Goal: Information Seeking & Learning: Compare options

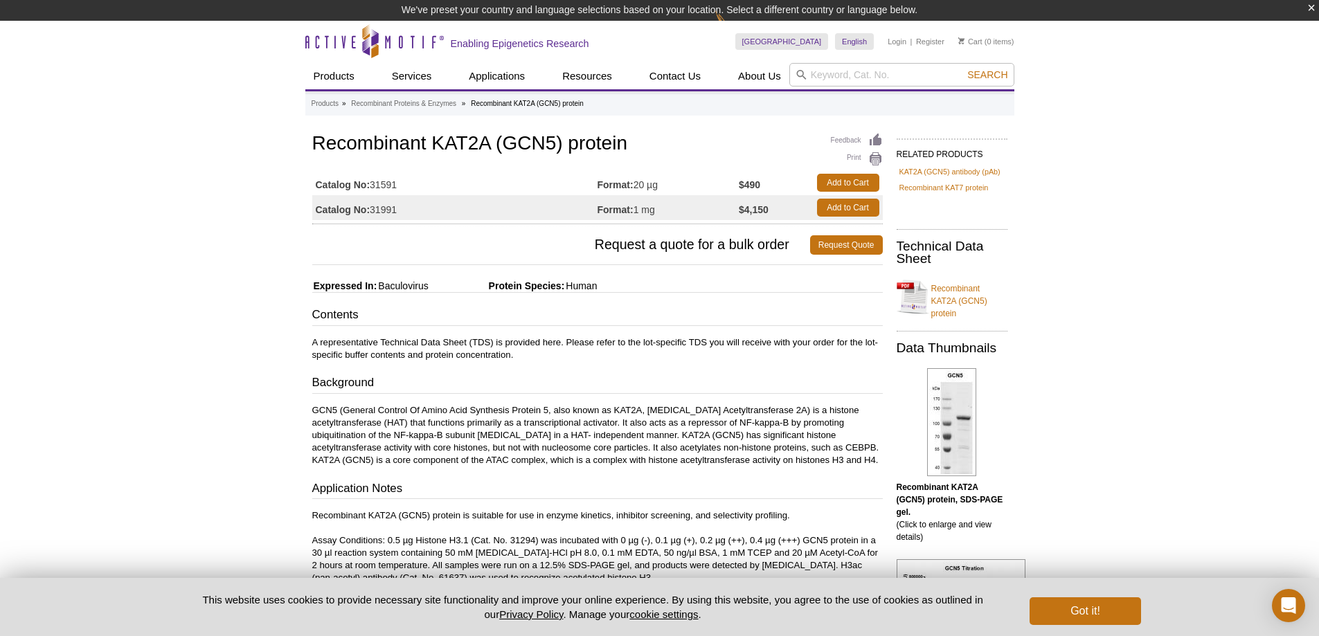
click at [395, 209] on td "Catalog No: 31991" at bounding box center [454, 207] width 285 height 25
drag, startPoint x: 371, startPoint y: 183, endPoint x: 399, endPoint y: 183, distance: 27.7
click at [399, 183] on td "Catalog No: 31591" at bounding box center [454, 182] width 285 height 25
click at [399, 184] on td "Catalog No: 31591" at bounding box center [454, 182] width 285 height 25
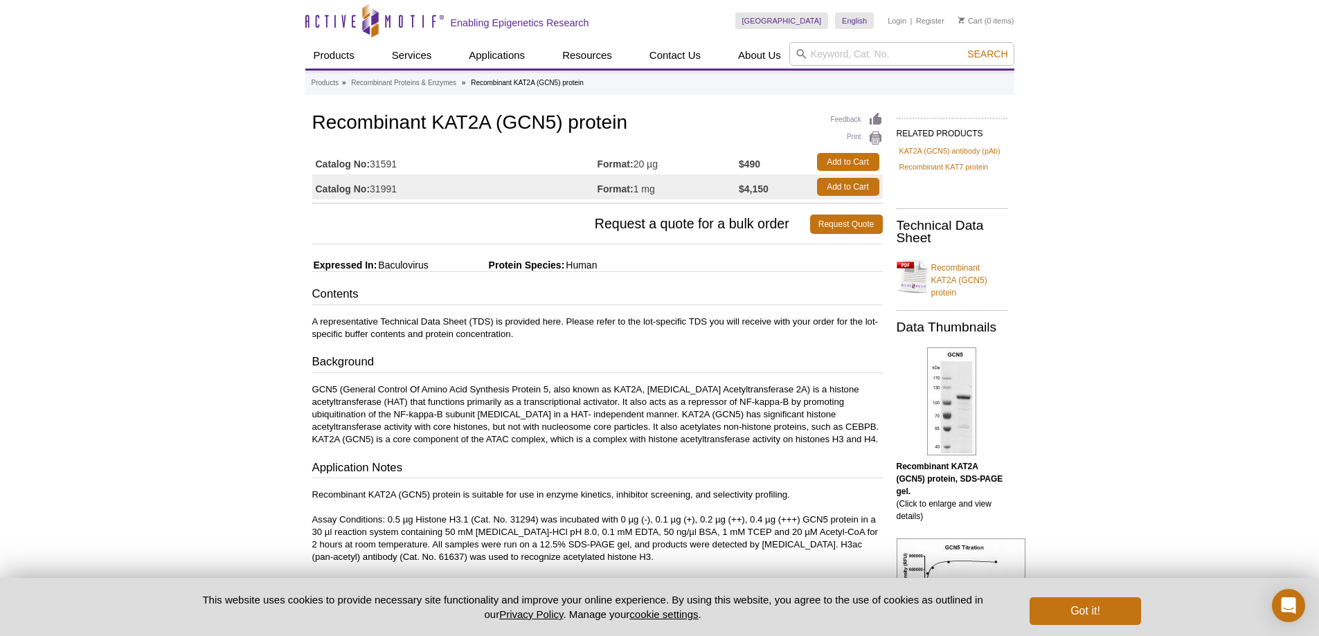
drag, startPoint x: 399, startPoint y: 185, endPoint x: 375, endPoint y: 180, distance: 24.0
click at [374, 181] on tbody "Catalog No: 31591 Format: 20 µg $490 Add to Cart Catalog No: 31991 Format: 1 mg…" at bounding box center [597, 175] width 571 height 50
click at [386, 166] on td "Catalog No: 31591" at bounding box center [454, 162] width 285 height 25
click at [397, 165] on td "Catalog No: 31591" at bounding box center [454, 162] width 285 height 25
drag, startPoint x: 401, startPoint y: 163, endPoint x: 373, endPoint y: 163, distance: 28.4
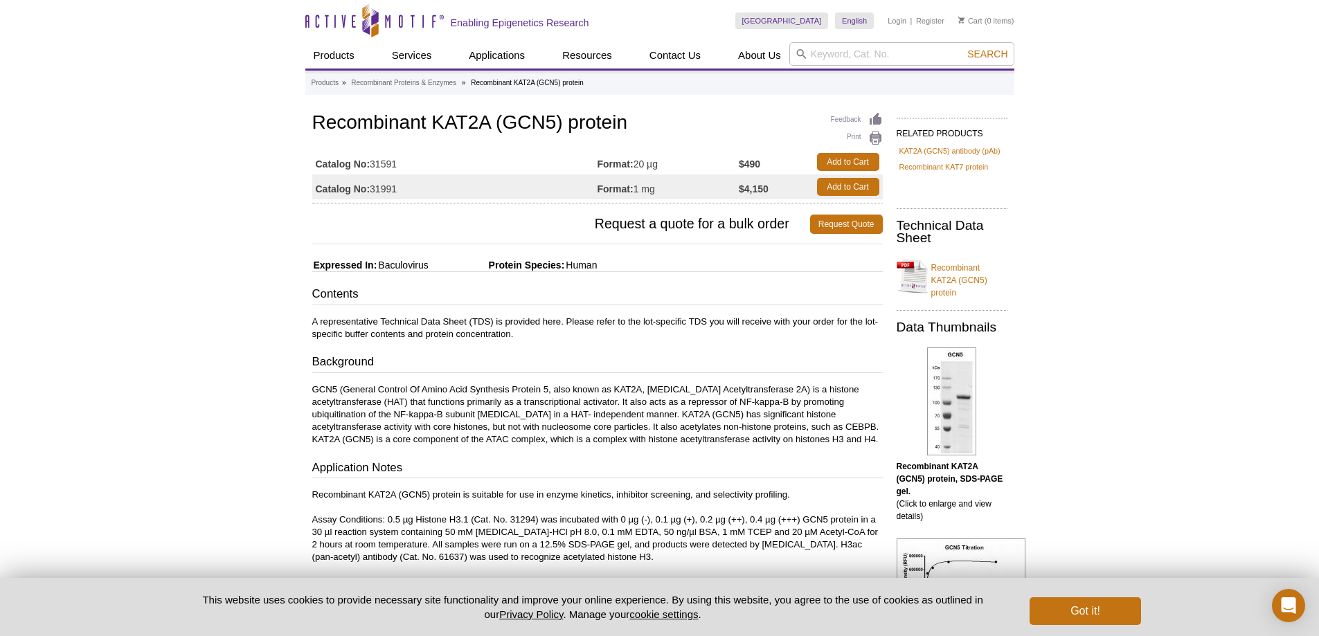
click at [373, 163] on td "Catalog No: 31591" at bounding box center [454, 162] width 285 height 25
copy td "31591"
click at [431, 98] on div "Products » Recombinant Proteins & Enzymes » Recombinant KAT2A (GCN5) protein Fe…" at bounding box center [659, 547] width 709 height 953
drag, startPoint x: 312, startPoint y: 123, endPoint x: 652, endPoint y: 120, distance: 339.3
click at [652, 120] on h1 "Recombinant KAT2A (GCN5) protein" at bounding box center [597, 124] width 571 height 24
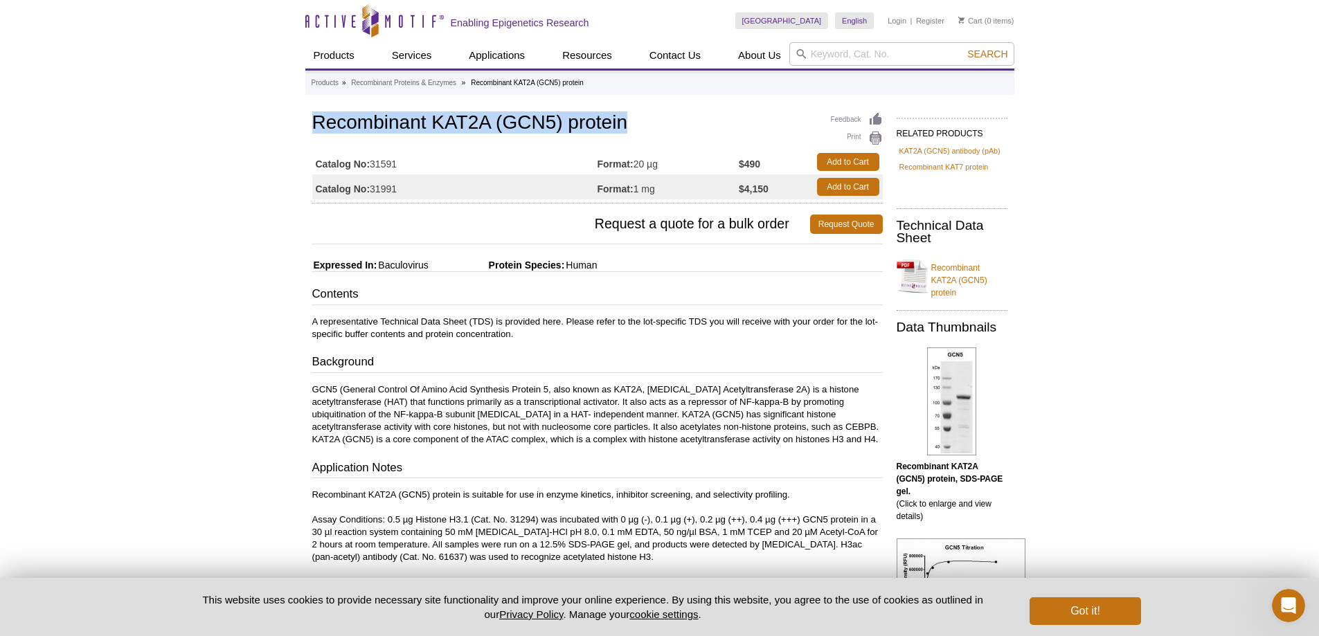
copy h1 "Recombinant KAT2A (GCN5) protein"
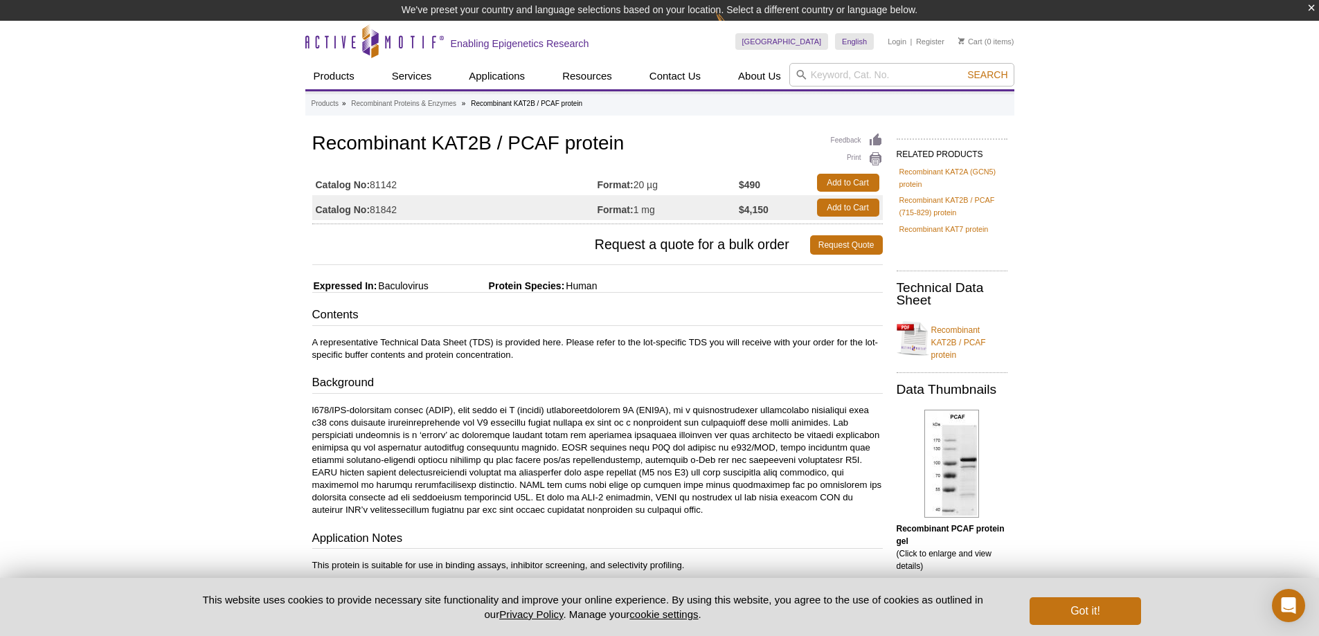
click at [430, 181] on td "Catalog No: 81142" at bounding box center [454, 182] width 285 height 25
drag, startPoint x: 397, startPoint y: 186, endPoint x: 372, endPoint y: 184, distance: 25.7
click at [372, 184] on td "Catalog No: 81142" at bounding box center [454, 182] width 285 height 25
copy td "81142"
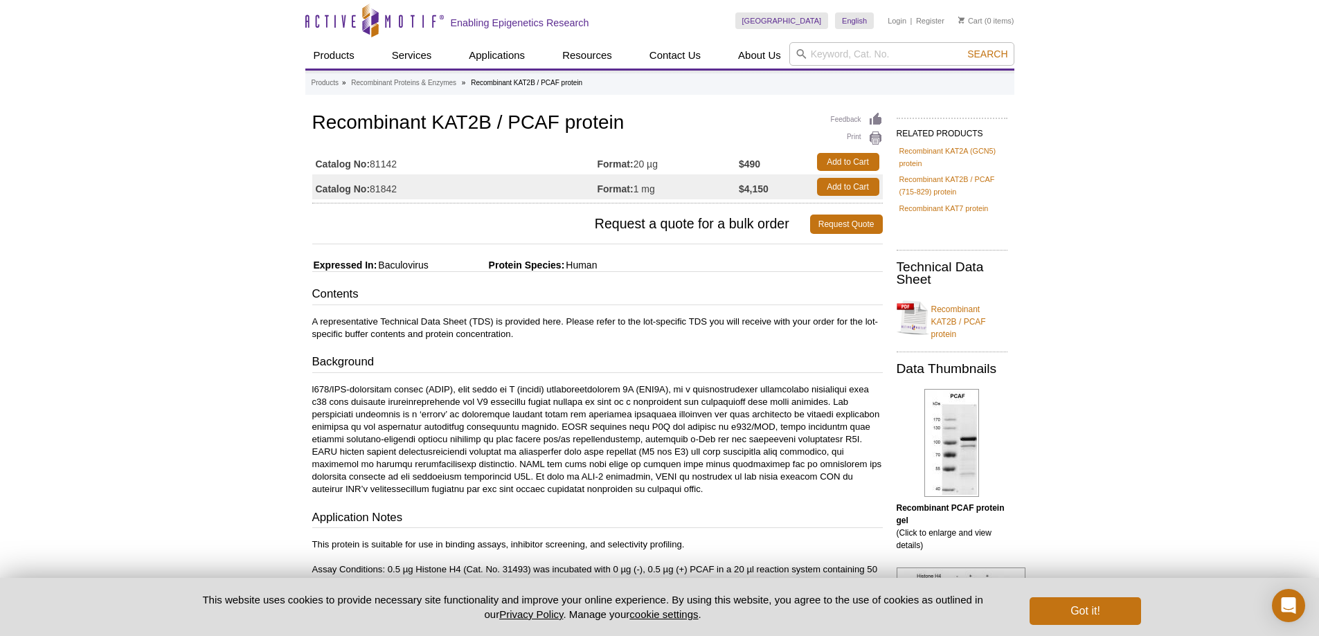
click at [520, 118] on h1 "Recombinant KAT2B / PCAF protein" at bounding box center [597, 124] width 571 height 24
drag, startPoint x: 314, startPoint y: 120, endPoint x: 625, endPoint y: 121, distance: 310.9
click at [625, 121] on h1 "Recombinant KAT2B / PCAF protein" at bounding box center [597, 124] width 571 height 24
copy h1 "Recombinant KAT2B / PCAF protein"
drag, startPoint x: 1147, startPoint y: 145, endPoint x: 431, endPoint y: 42, distance: 722.7
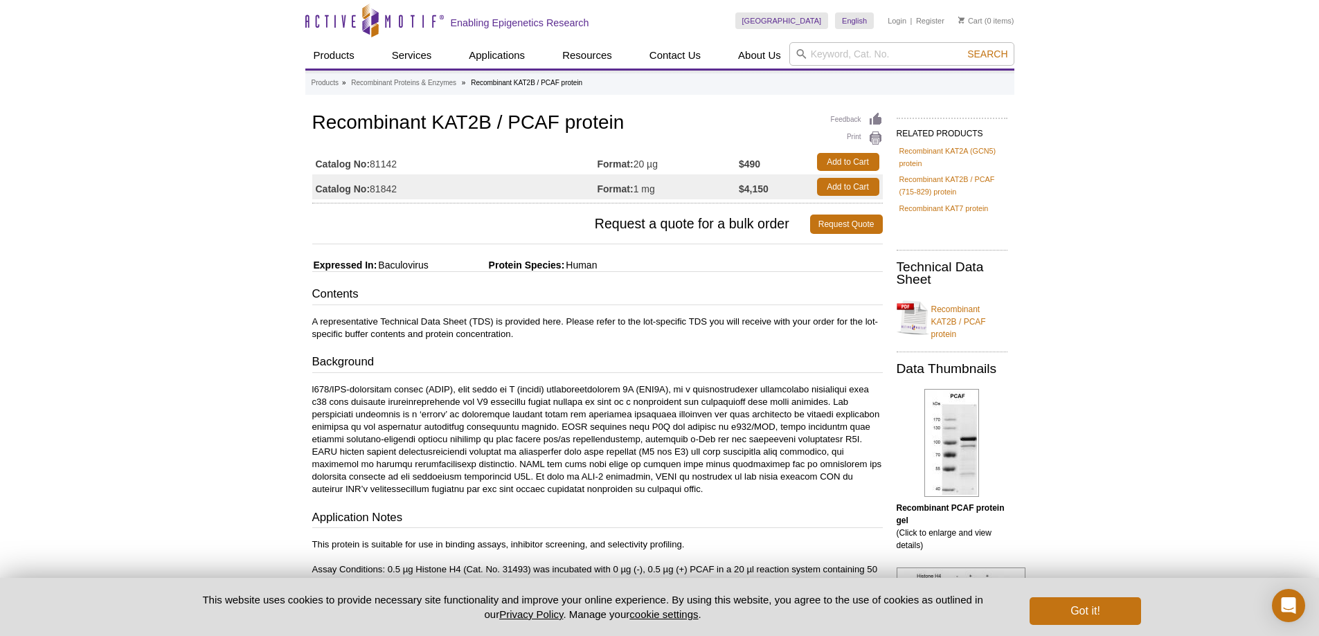
click at [1147, 145] on div "Active Motif Logo Enabling Epigenetics Research 0 Search Skip to content Active…" at bounding box center [659, 639] width 1319 height 1279
